Goal: Information Seeking & Learning: Check status

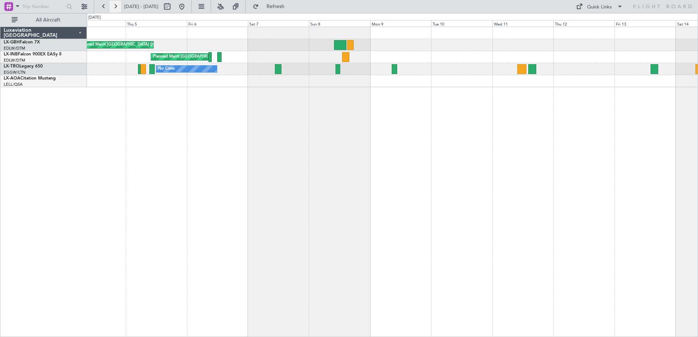
click at [112, 8] on button at bounding box center [116, 7] width 12 height 12
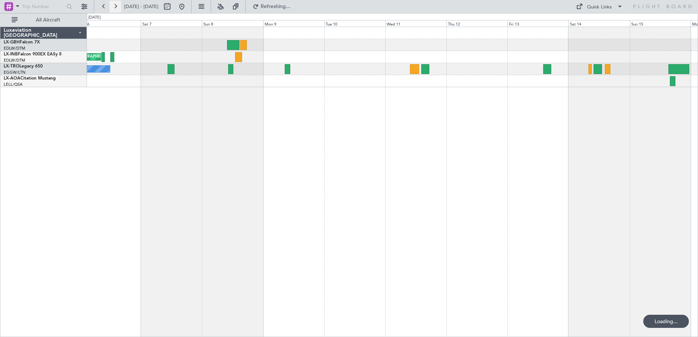
click at [112, 8] on button at bounding box center [116, 7] width 12 height 12
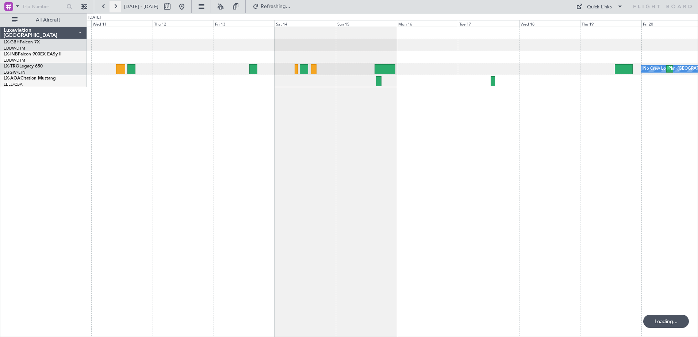
click at [112, 8] on button at bounding box center [116, 7] width 12 height 12
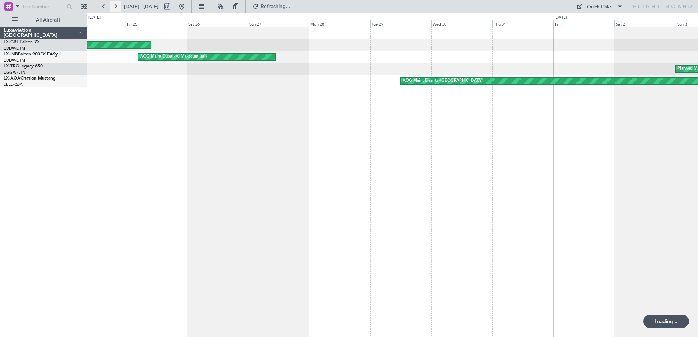
click at [112, 8] on button at bounding box center [116, 7] width 12 height 12
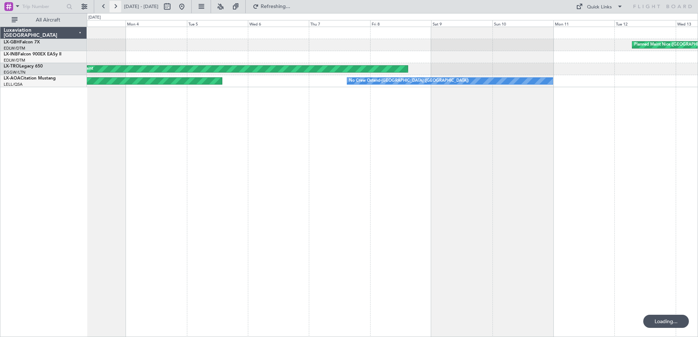
click at [112, 8] on button at bounding box center [116, 7] width 12 height 12
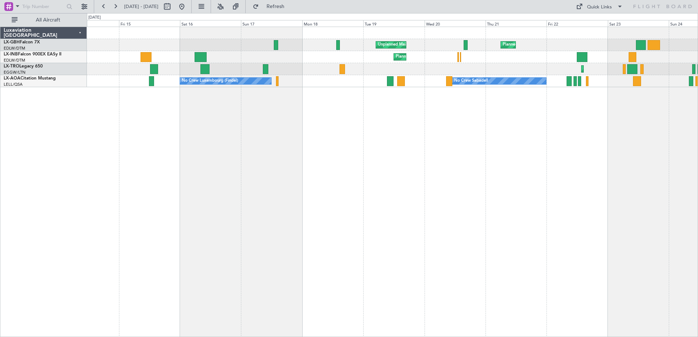
click at [517, 65] on div "Unplanned Maint [GEOGRAPHIC_DATA] ([GEOGRAPHIC_DATA]) [GEOGRAPHIC_DATA] ([GEOGR…" at bounding box center [392, 57] width 611 height 60
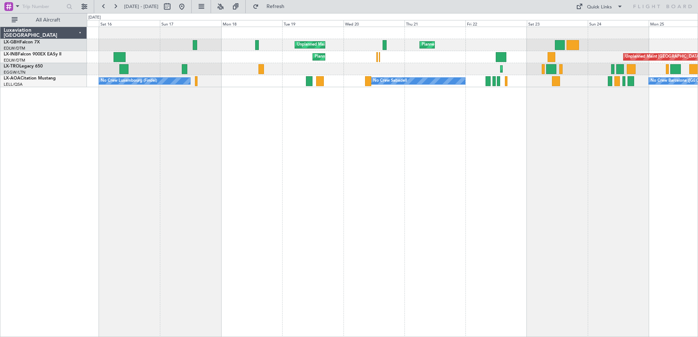
click at [539, 74] on div "Planned Maint [GEOGRAPHIC_DATA] ([GEOGRAPHIC_DATA])" at bounding box center [392, 69] width 611 height 12
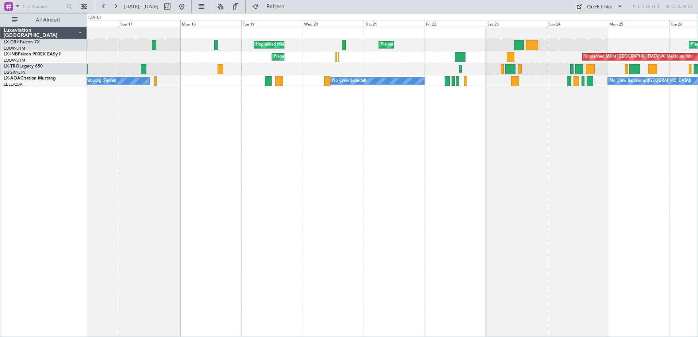
click at [520, 130] on div "Unplanned Maint [GEOGRAPHIC_DATA] ([GEOGRAPHIC_DATA]) [GEOGRAPHIC_DATA] ([GEOGR…" at bounding box center [392, 182] width 611 height 311
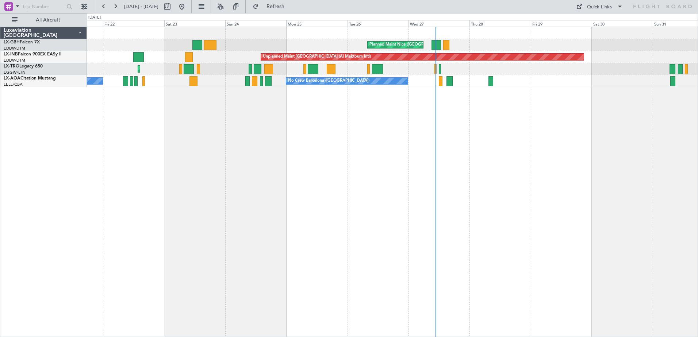
click at [378, 135] on div "Planned Maint Nice ([GEOGRAPHIC_DATA]) [GEOGRAPHIC_DATA] ([GEOGRAPHIC_DATA]) Un…" at bounding box center [392, 182] width 611 height 311
